Goal: Task Accomplishment & Management: Manage account settings

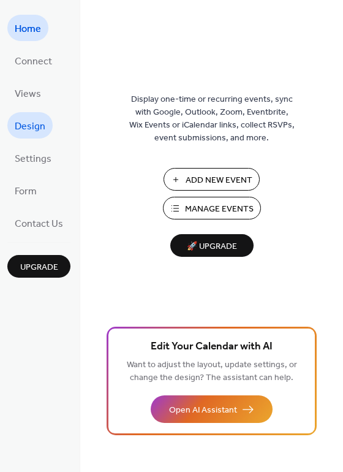
click at [43, 125] on span "Design" at bounding box center [30, 126] width 31 height 19
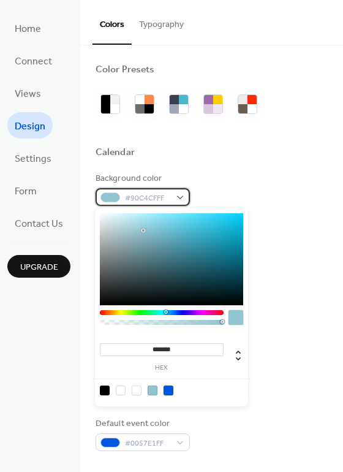
click at [180, 196] on div "#90C4CFFF" at bounding box center [143, 197] width 94 height 18
click at [124, 388] on div at bounding box center [121, 390] width 10 height 10
type input "*"
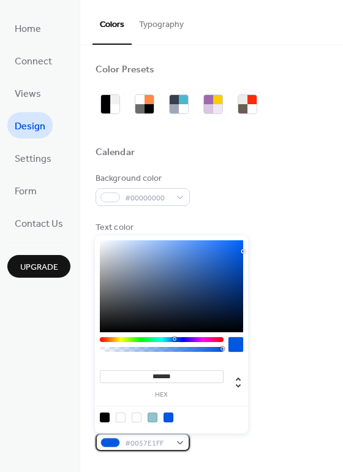
click at [184, 440] on div "#0057E1FF" at bounding box center [143, 442] width 94 height 18
click at [182, 440] on div "#0057E1FF" at bounding box center [143, 442] width 94 height 18
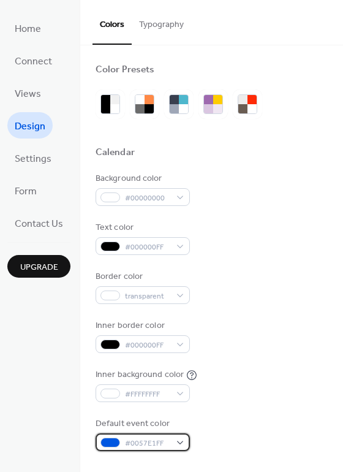
click at [182, 440] on div "#0057E1FF" at bounding box center [143, 442] width 94 height 18
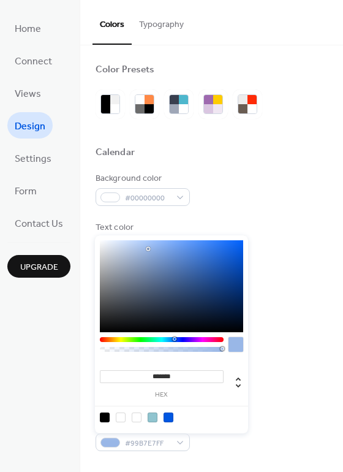
click at [148, 249] on div at bounding box center [171, 286] width 143 height 92
click at [182, 374] on input "*******" at bounding box center [162, 376] width 124 height 13
paste input
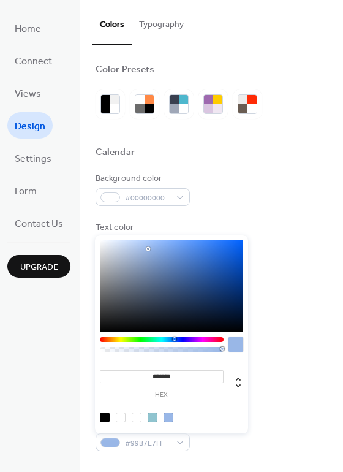
type input "*******"
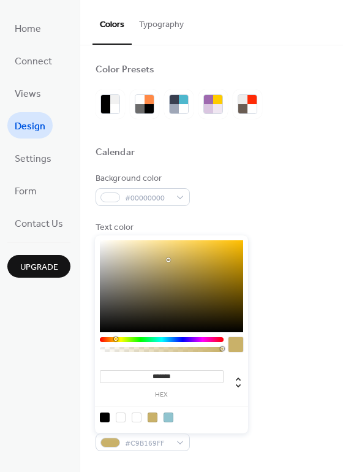
click at [41, 384] on div "Home Connect Views Design Settings Form Contact Us Upgrade" at bounding box center [40, 236] width 80 height 472
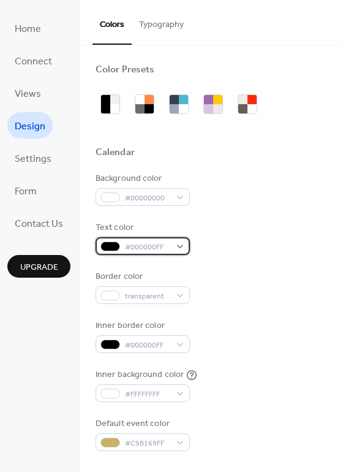
click at [134, 253] on span "#000000FF" at bounding box center [147, 247] width 45 height 13
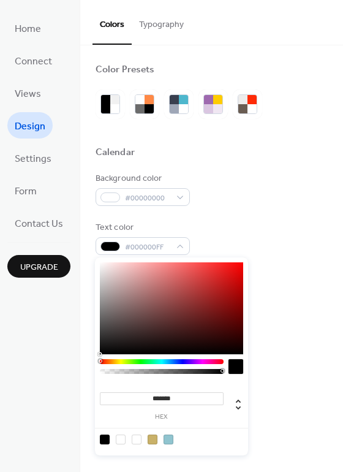
click at [56, 309] on div "Home Connect Views Design Settings Form Contact Us Upgrade" at bounding box center [40, 236] width 80 height 472
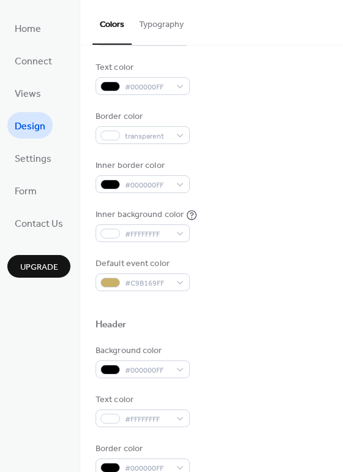
scroll to position [306, 0]
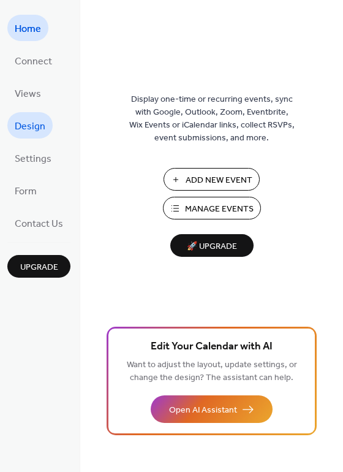
click at [43, 130] on span "Design" at bounding box center [30, 126] width 31 height 19
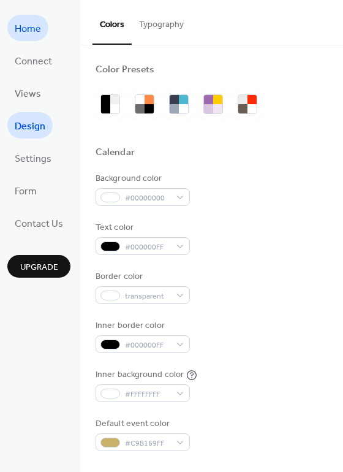
click at [21, 31] on span "Home" at bounding box center [28, 29] width 26 height 19
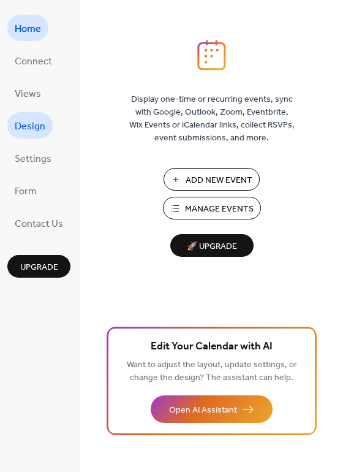
click at [41, 127] on span "Design" at bounding box center [30, 126] width 31 height 19
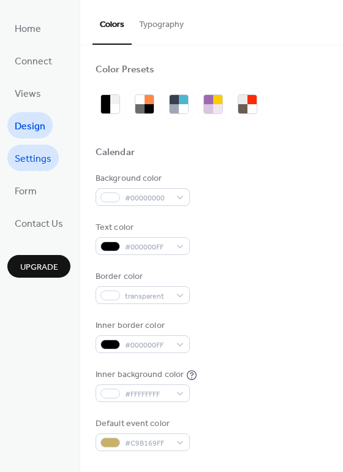
click at [35, 156] on span "Settings" at bounding box center [33, 158] width 37 height 19
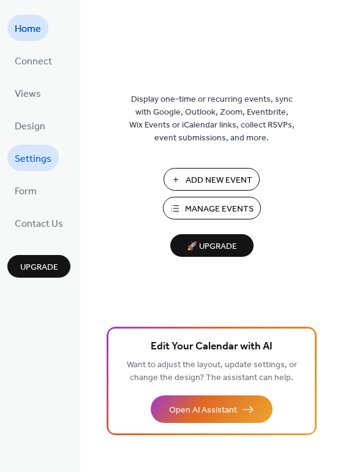
click at [44, 158] on span "Settings" at bounding box center [33, 158] width 37 height 19
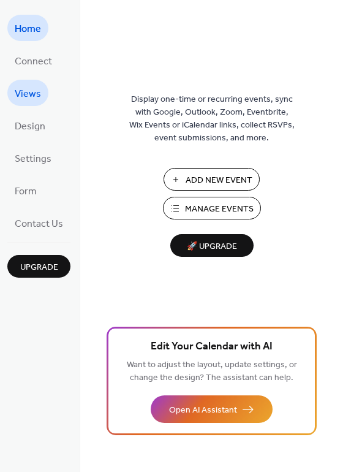
click at [36, 93] on span "Views" at bounding box center [28, 94] width 26 height 19
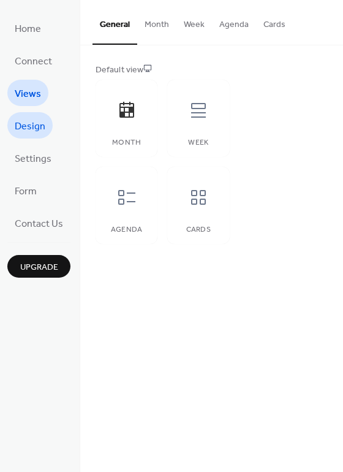
click at [38, 127] on span "Design" at bounding box center [30, 126] width 31 height 19
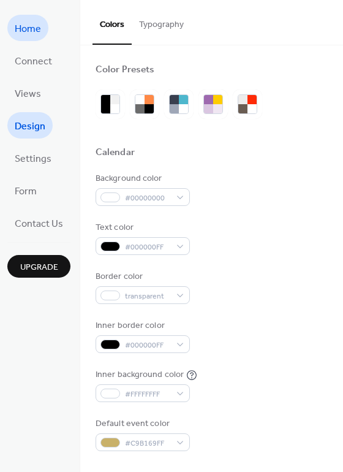
click at [32, 31] on span "Home" at bounding box center [28, 29] width 26 height 19
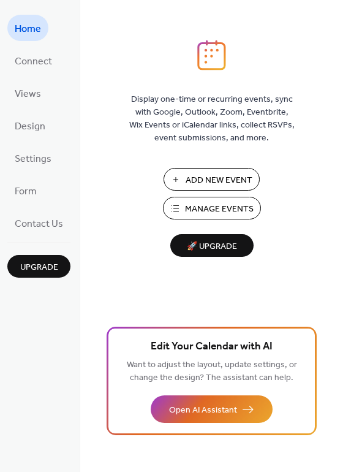
click at [198, 211] on span "Manage Events" at bounding box center [219, 209] width 69 height 13
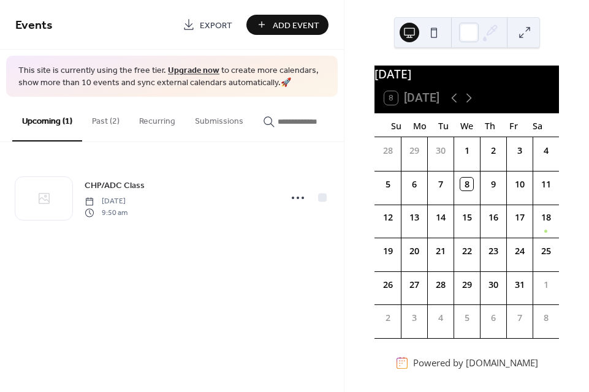
drag, startPoint x: 206, startPoint y: 179, endPoint x: 153, endPoint y: 287, distance: 120.8
click at [153, 287] on div "Events Export Add Event This site is currently using the free tier. Upgrade now…" at bounding box center [172, 196] width 344 height 392
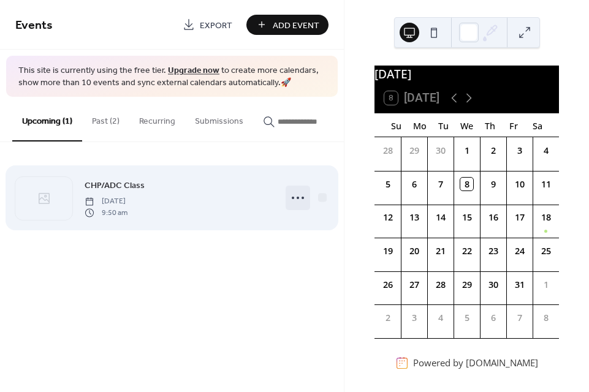
click at [302, 199] on circle at bounding box center [302, 198] width 2 height 2
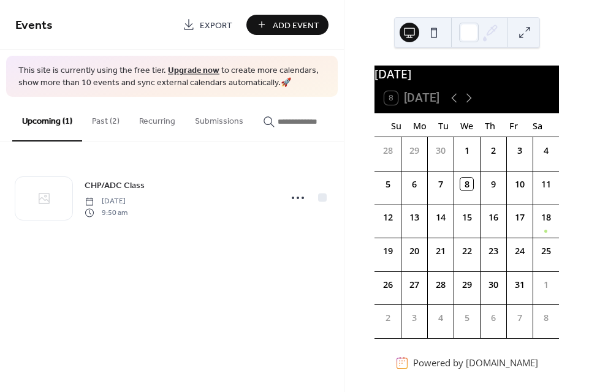
click at [344, 273] on div "[DATE] 8 [DATE] Su Mo Tu We Th Fr Sa 28 29 30 1 2 3 4 5 6 7 8 9 10 11 12 13 14 …" at bounding box center [466, 196] width 244 height 392
